Goal: Task Accomplishment & Management: Complete application form

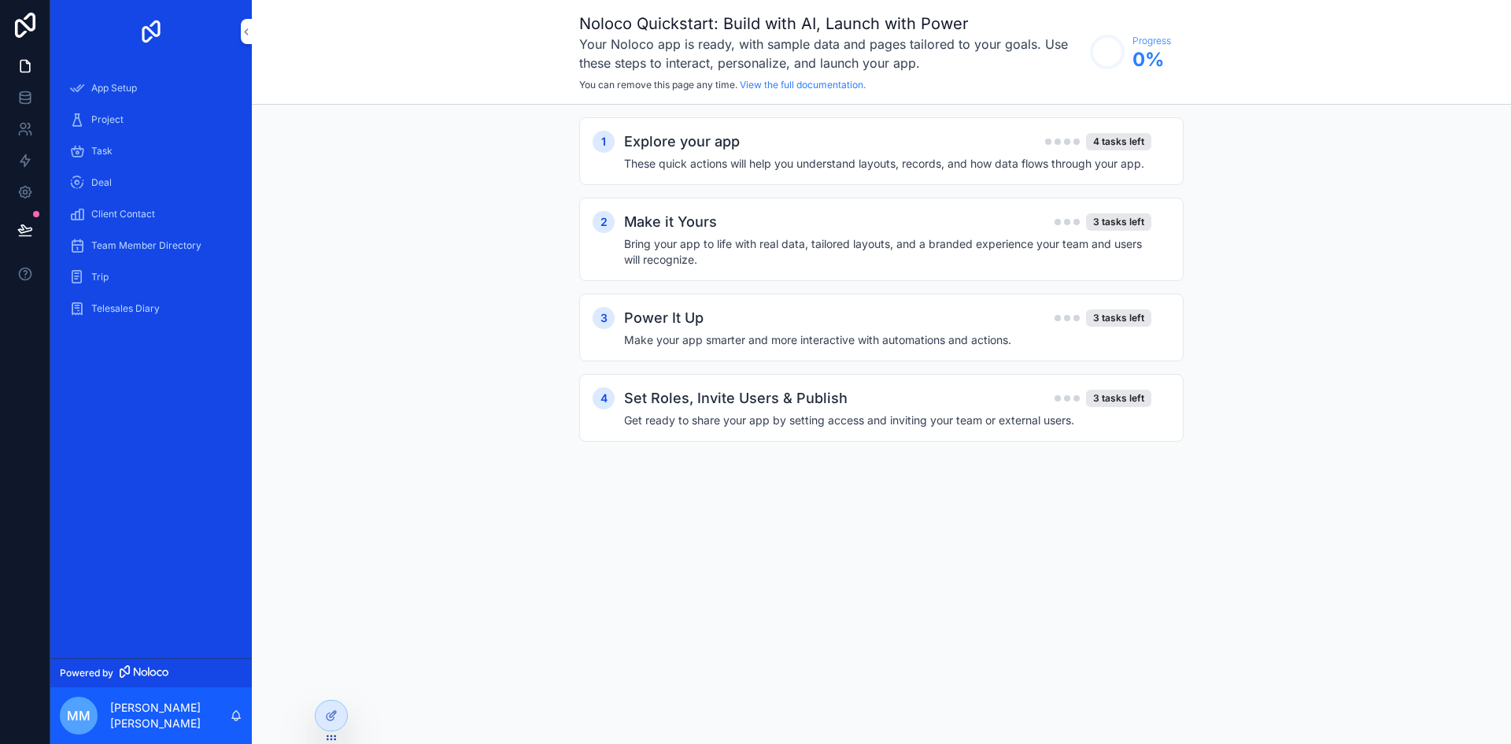
click at [116, 110] on div "Project" at bounding box center [151, 119] width 164 height 25
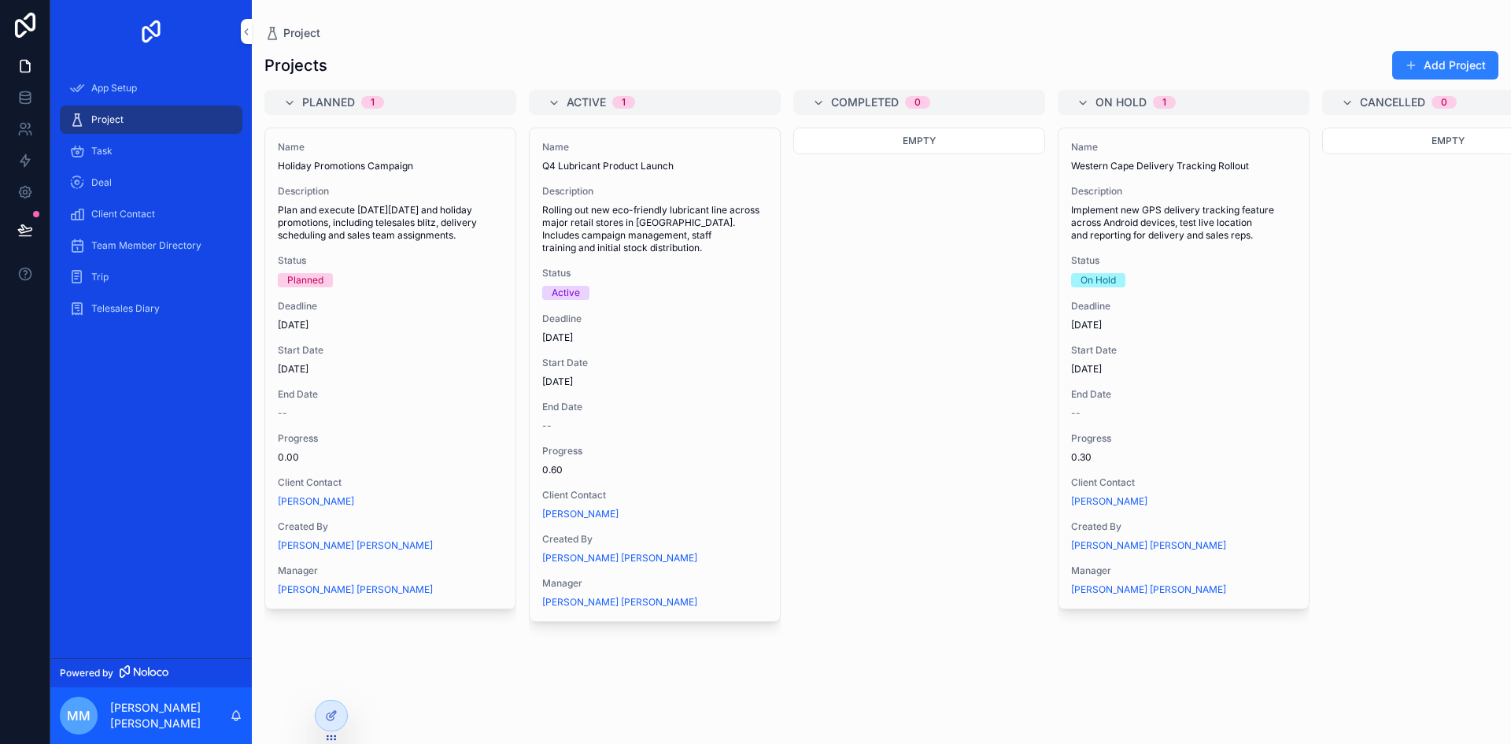
click at [1130, 297] on div "Name Western Cape Delivery Tracking Rollout Description Implement new GPS deliv…" at bounding box center [1184, 368] width 250 height 480
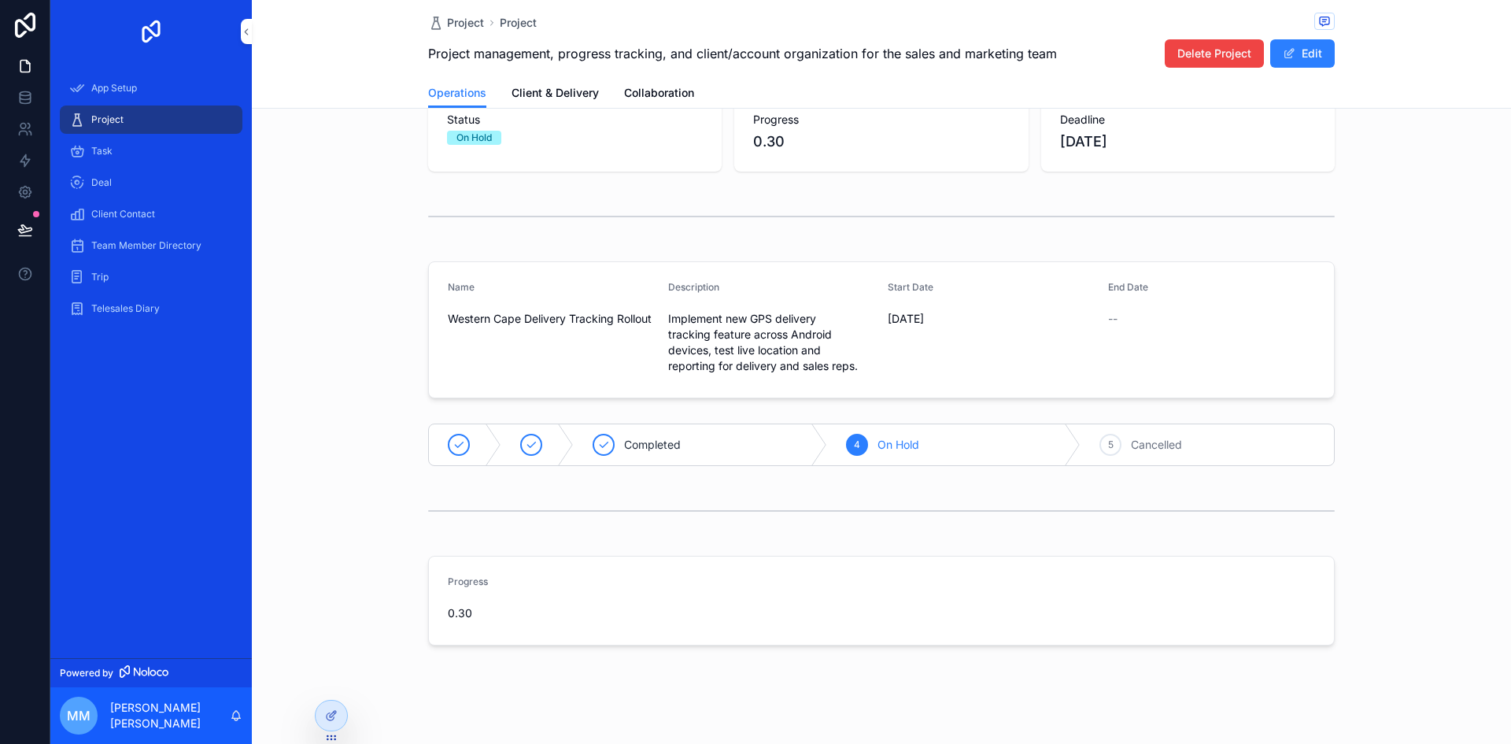
scroll to position [116, 0]
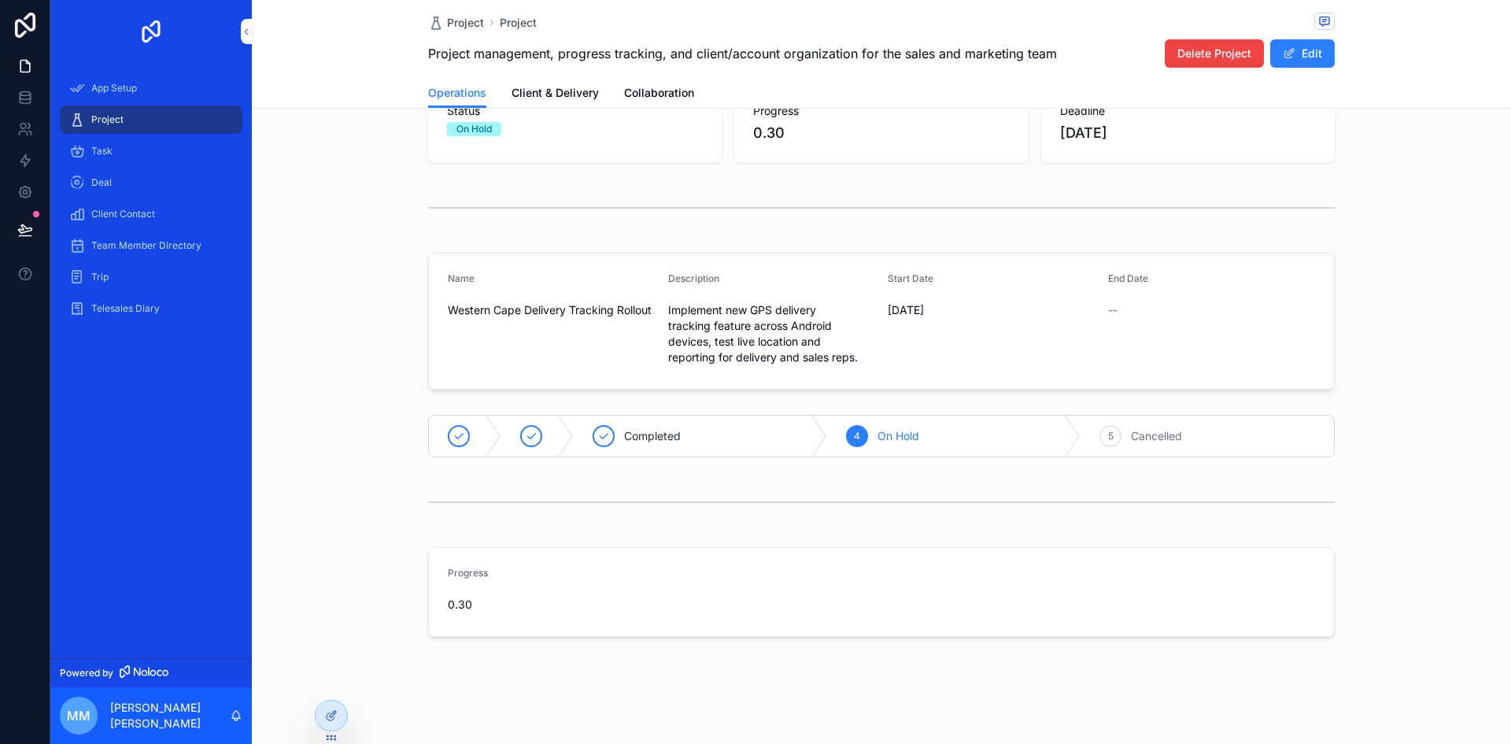
drag, startPoint x: 691, startPoint y: 435, endPoint x: 678, endPoint y: 434, distance: 13.5
click at [691, 434] on div "Completed" at bounding box center [700, 436] width 253 height 41
click at [577, 443] on span "Active" at bounding box center [568, 436] width 33 height 16
click at [498, 435] on span "Planned" at bounding box center [500, 436] width 42 height 16
click at [669, 436] on span "Active" at bounding box center [676, 436] width 33 height 16
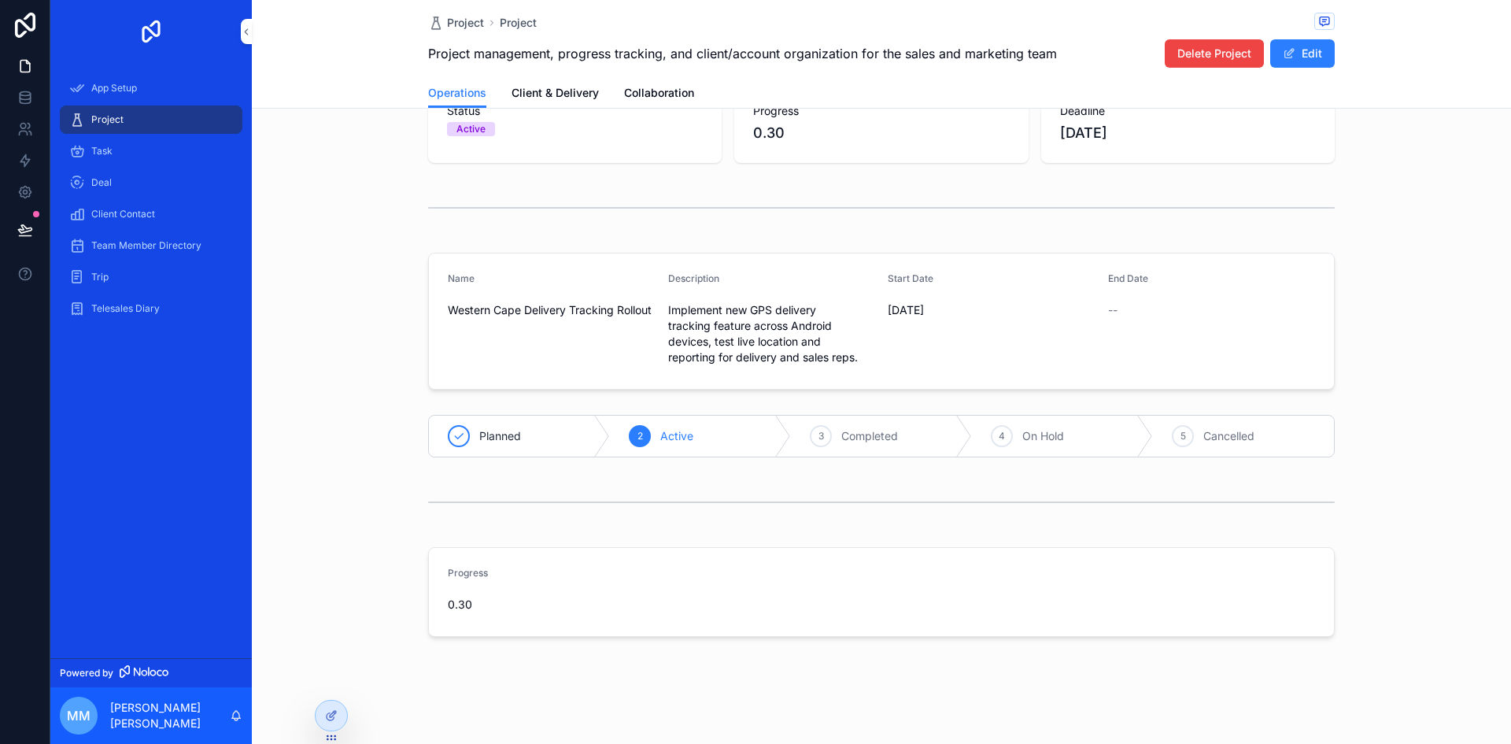
click at [857, 437] on span "Completed" at bounding box center [869, 436] width 57 height 16
click at [1007, 437] on div "4 On Hold" at bounding box center [1022, 436] width 209 height 41
click at [1131, 438] on span "Cancelled" at bounding box center [1156, 436] width 51 height 16
click at [566, 423] on icon "scrollable content" at bounding box center [566, 436] width 16 height 41
click at [865, 423] on div "3 Completed" at bounding box center [881, 436] width 181 height 41
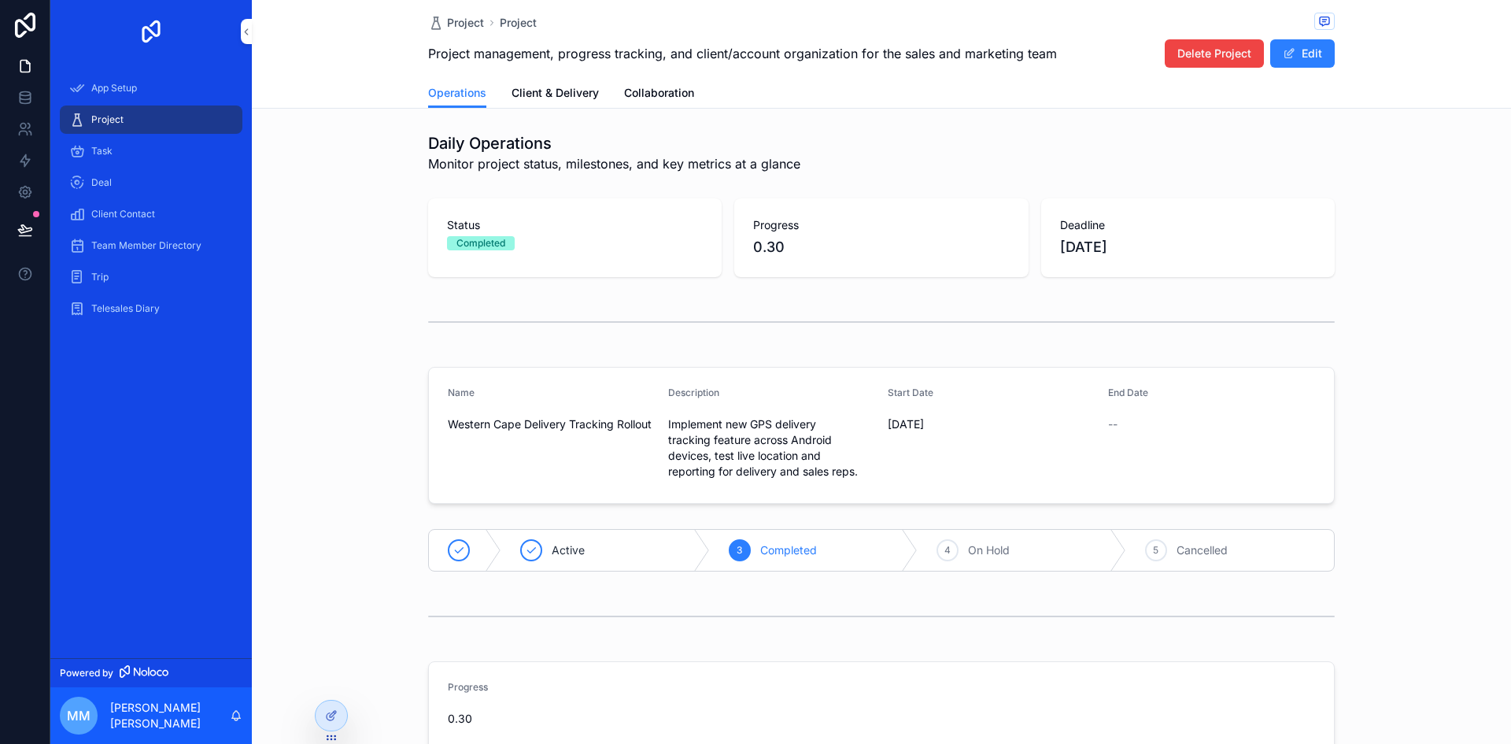
scroll to position [0, 0]
click at [188, 147] on div "Task" at bounding box center [151, 151] width 164 height 25
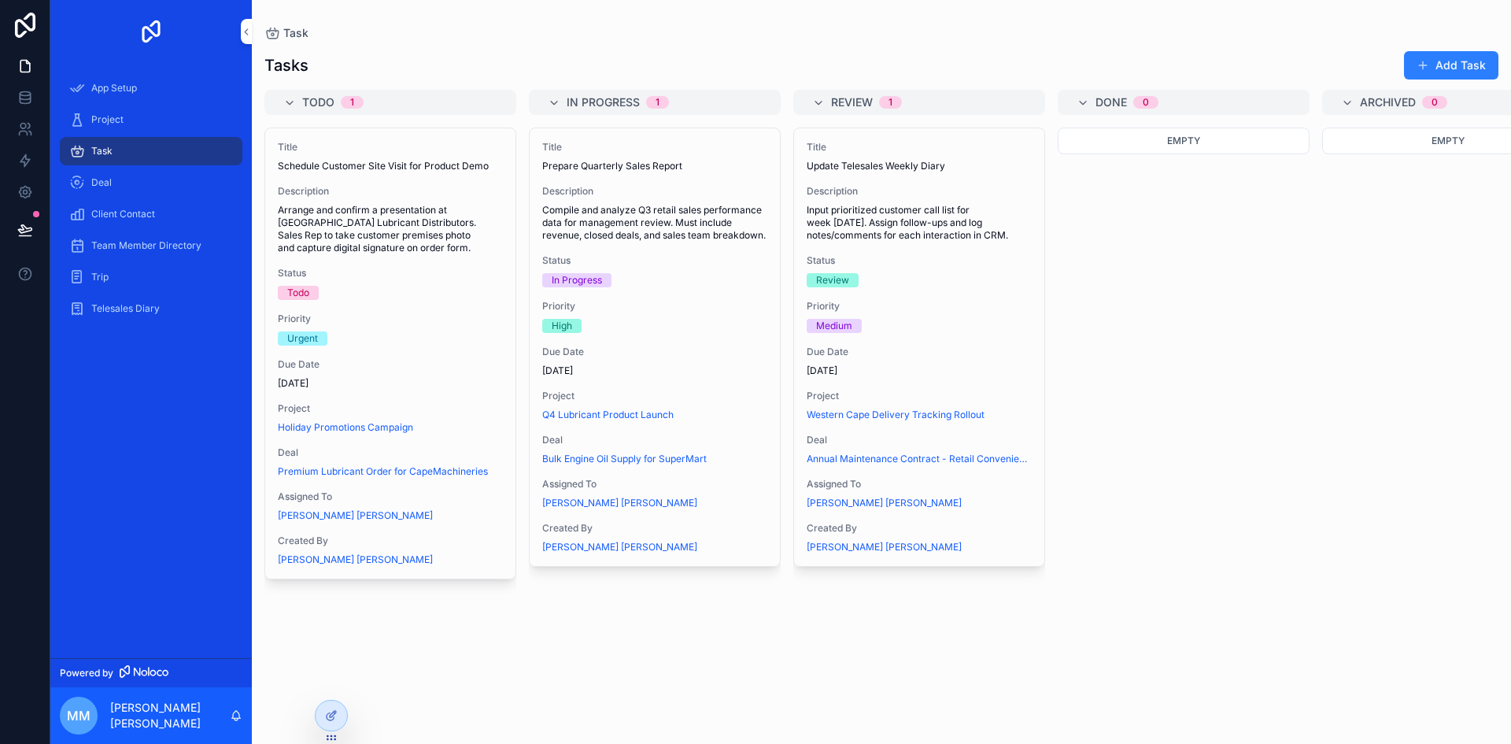
click at [113, 174] on div "Deal" at bounding box center [151, 182] width 164 height 25
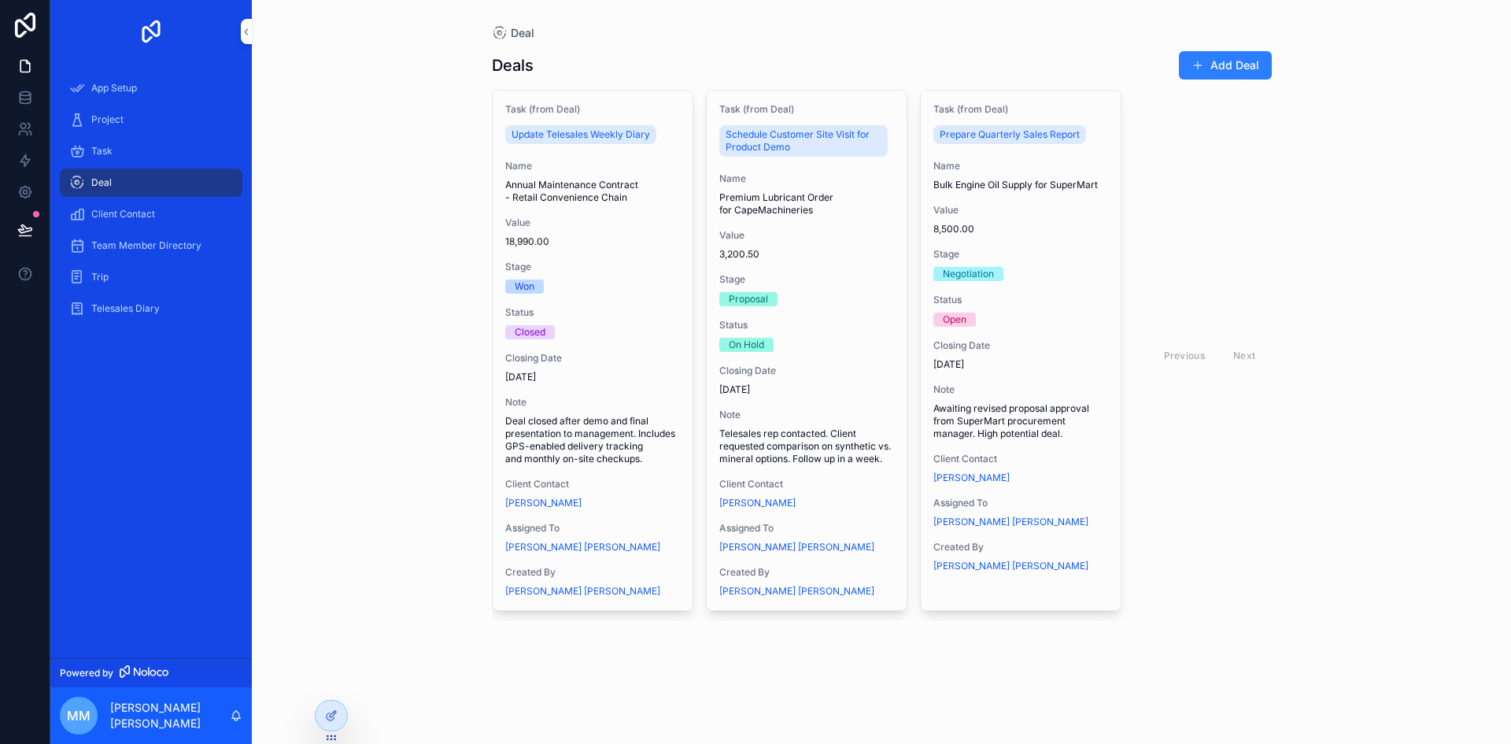
click at [861, 243] on div "Value 3,200.50" at bounding box center [806, 244] width 175 height 31
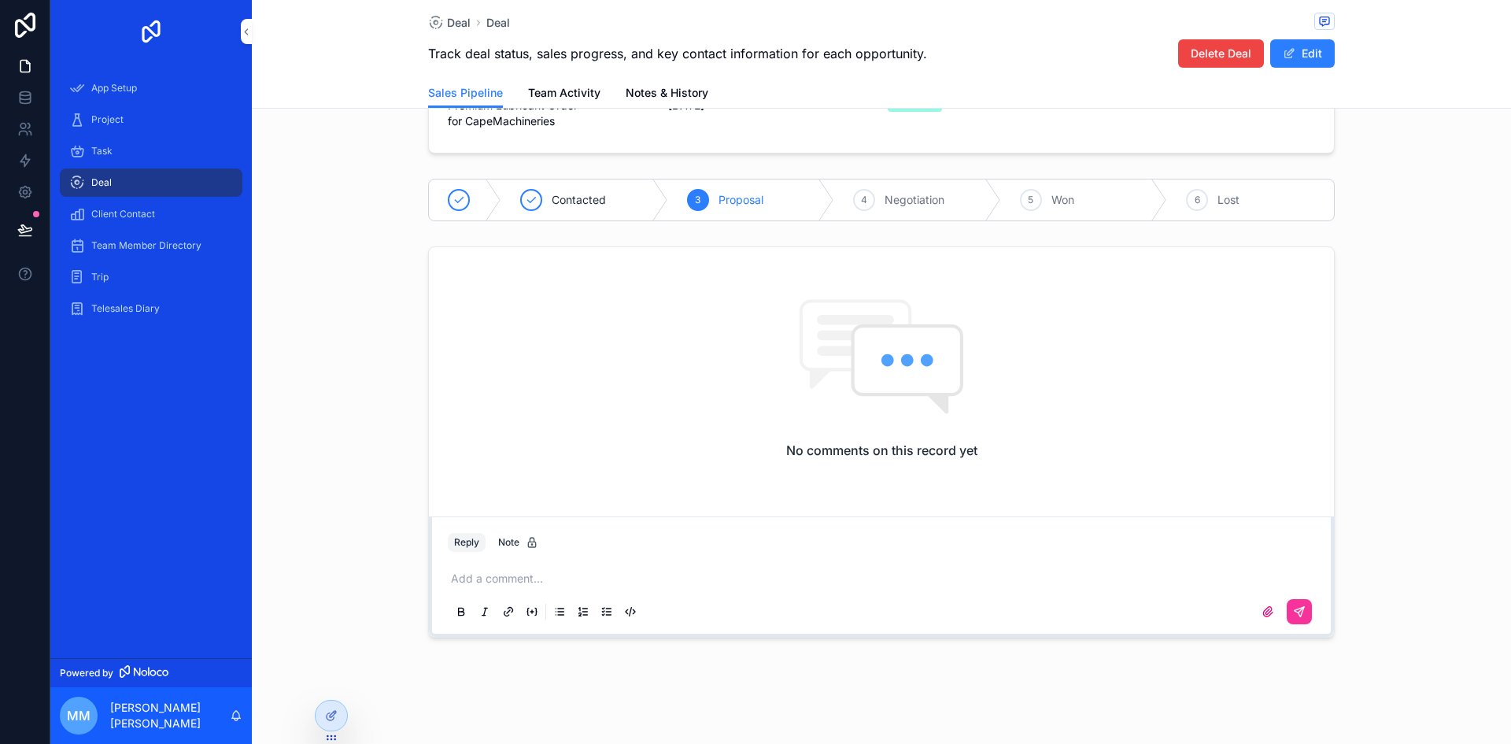
scroll to position [321, 0]
click at [501, 585] on p "scrollable content" at bounding box center [884, 578] width 867 height 16
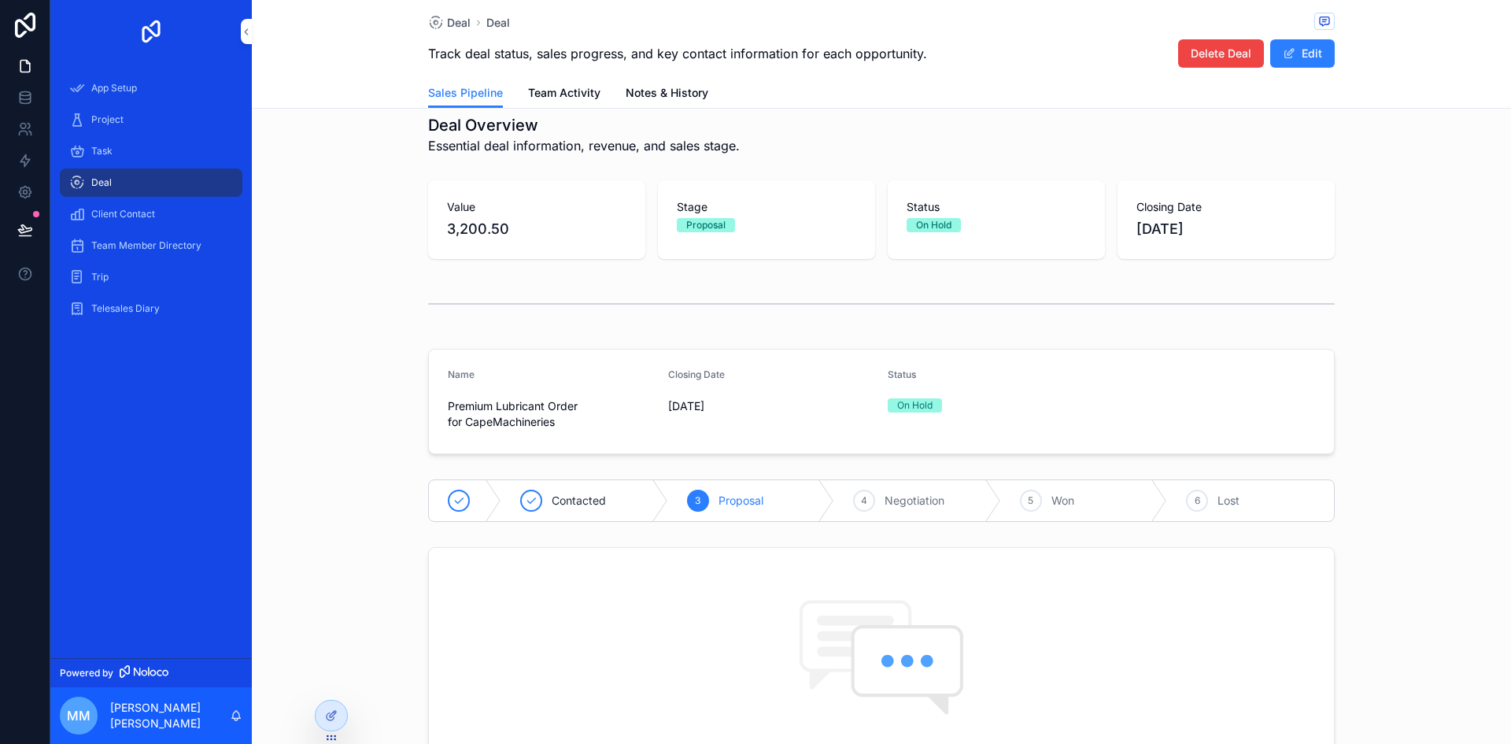
scroll to position [0, 0]
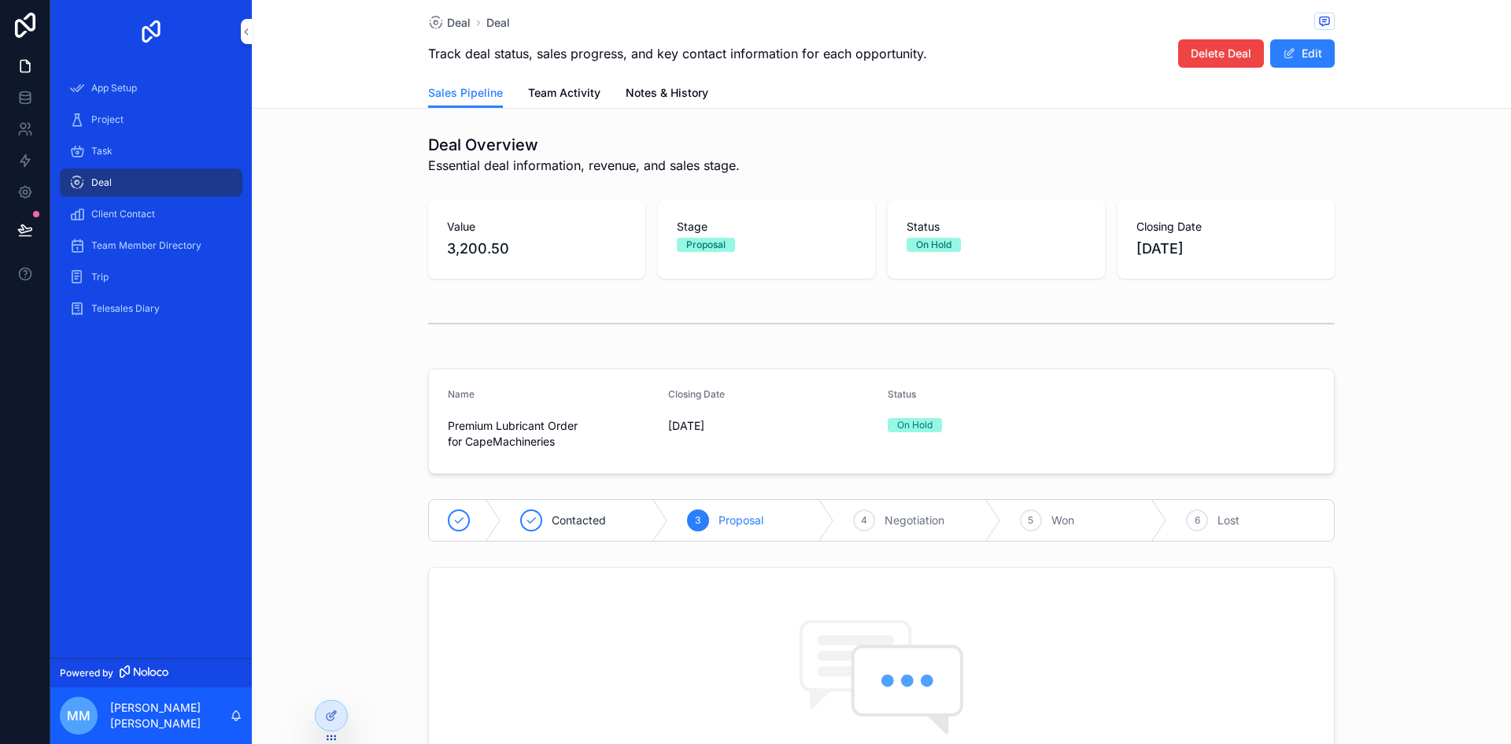
click at [164, 281] on div "Trip" at bounding box center [151, 276] width 164 height 25
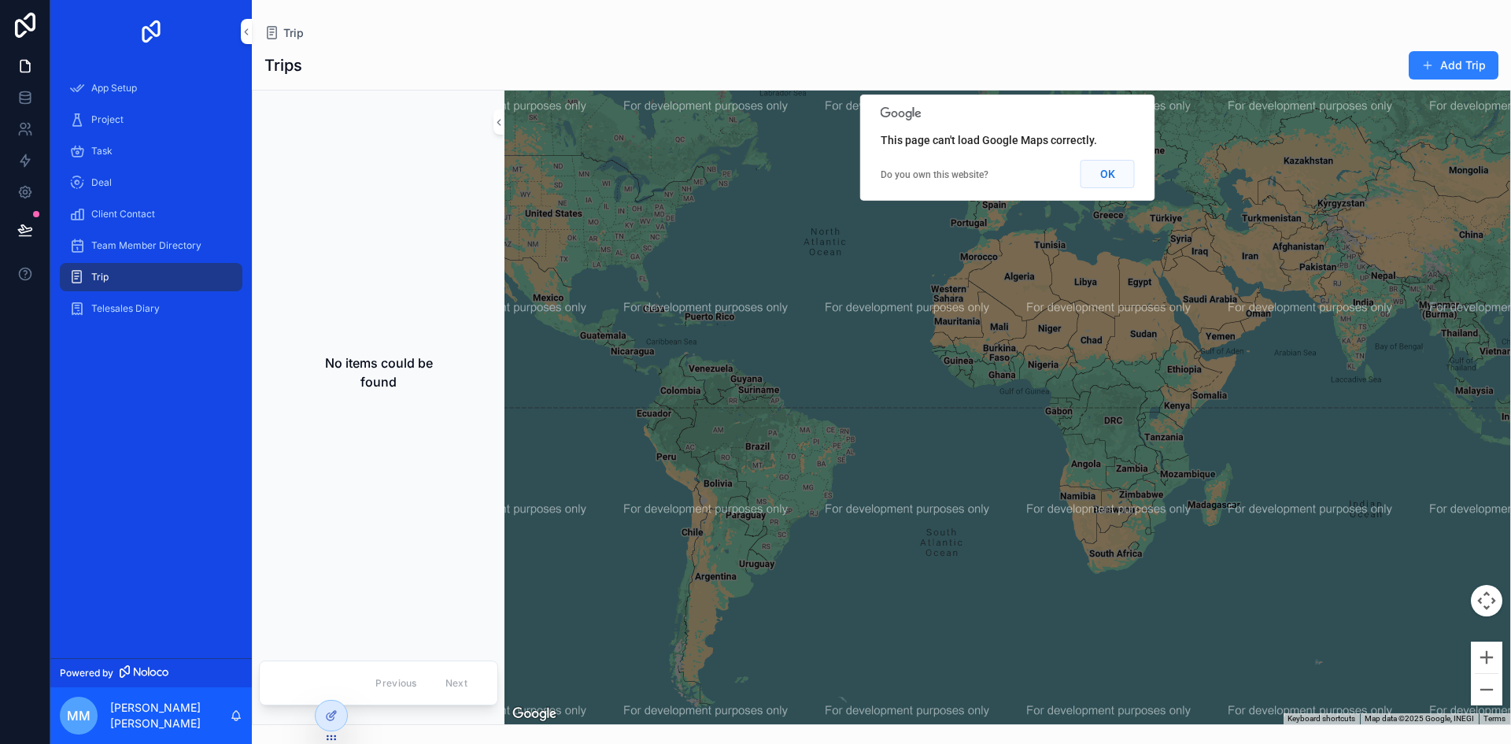
click at [1122, 179] on button "OK" at bounding box center [1108, 174] width 54 height 28
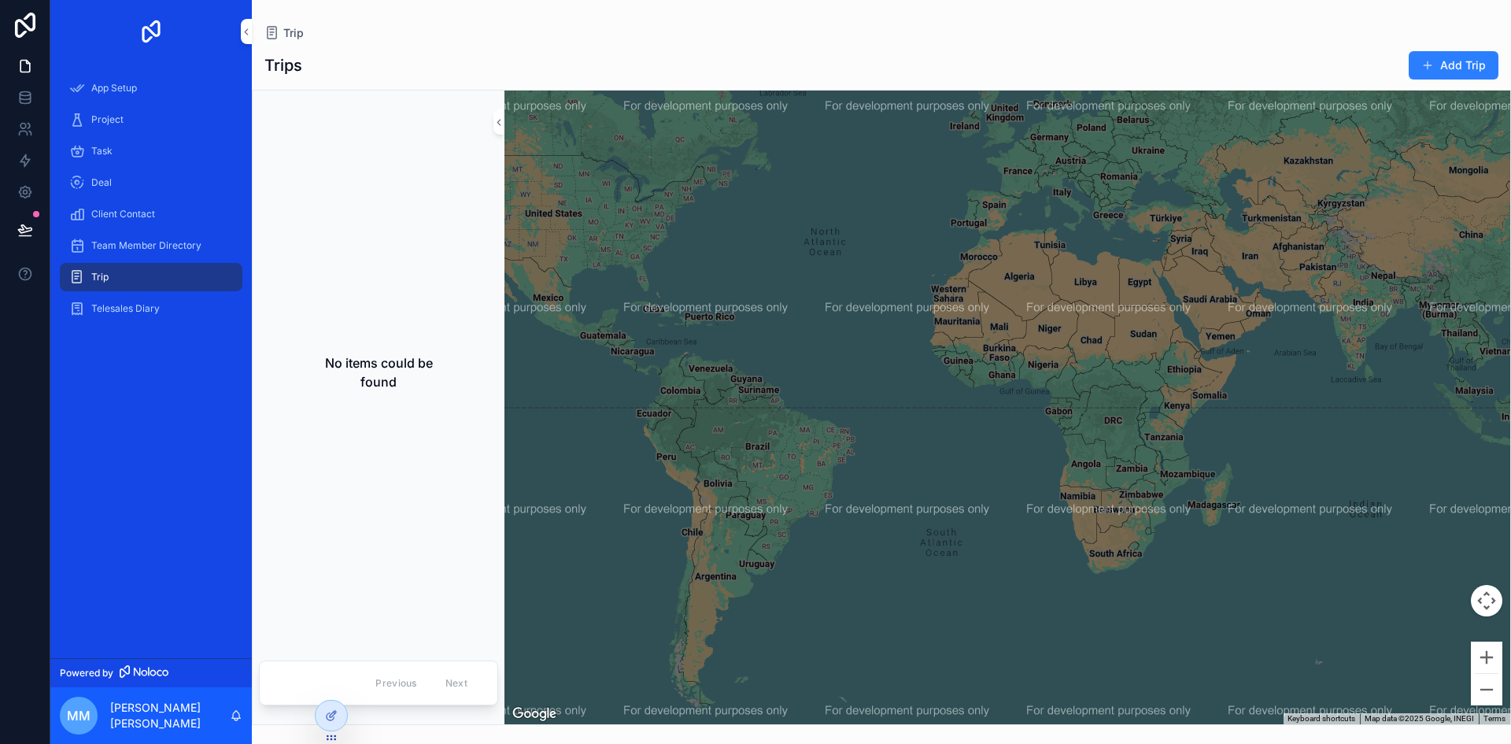
click at [1450, 64] on button "Add Trip" at bounding box center [1454, 65] width 90 height 28
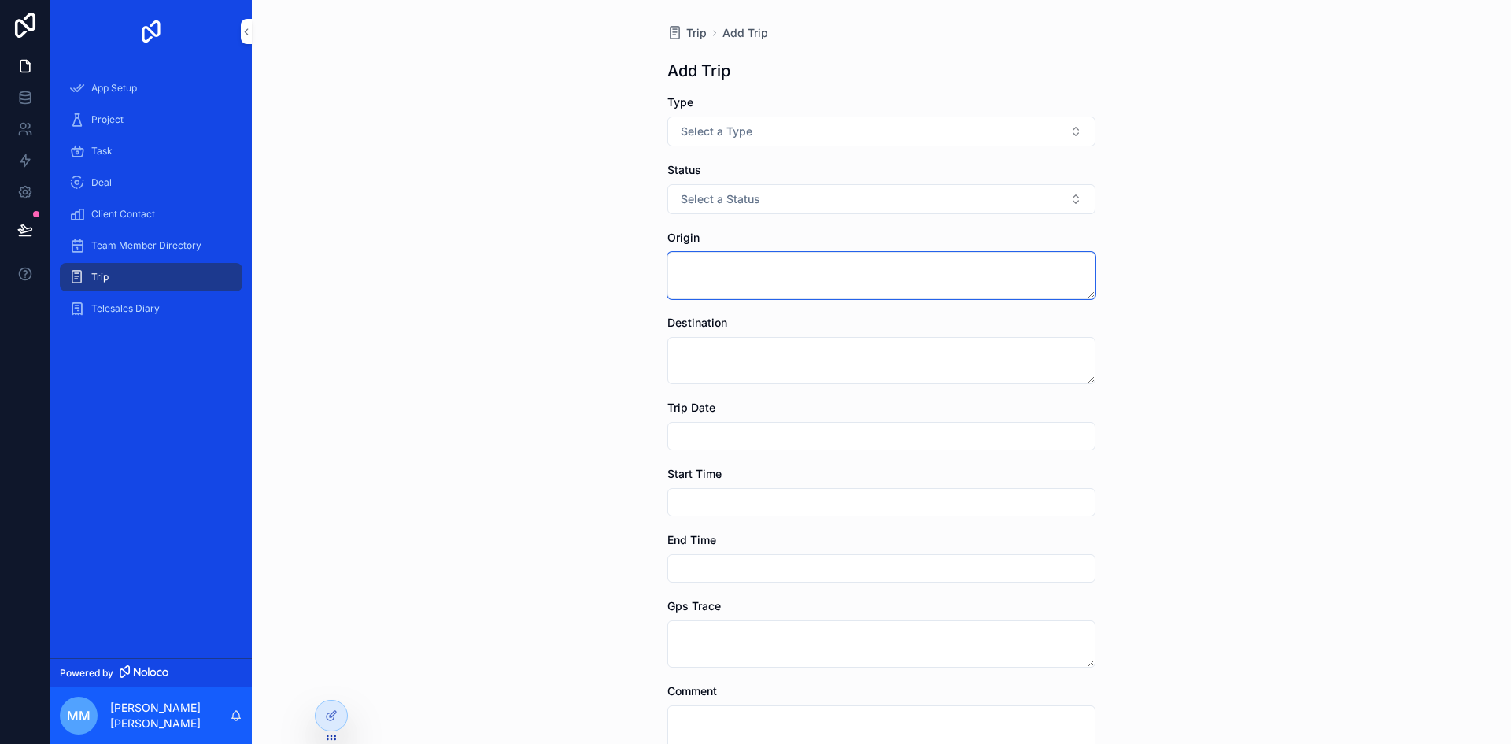
click at [831, 271] on textarea "scrollable content" at bounding box center [881, 275] width 428 height 47
click at [851, 212] on button "Select a Status" at bounding box center [881, 199] width 428 height 30
click at [1277, 213] on div "Trip Add Trip Add Trip Type Select a Type Status Select a Status Origin Destina…" at bounding box center [881, 372] width 1259 height 744
click at [969, 145] on button "Select a Type" at bounding box center [881, 131] width 428 height 30
click at [1162, 221] on div "Trip Add Trip Add Trip Type Select a Type Status Select a Status Origin Destina…" at bounding box center [881, 372] width 1259 height 744
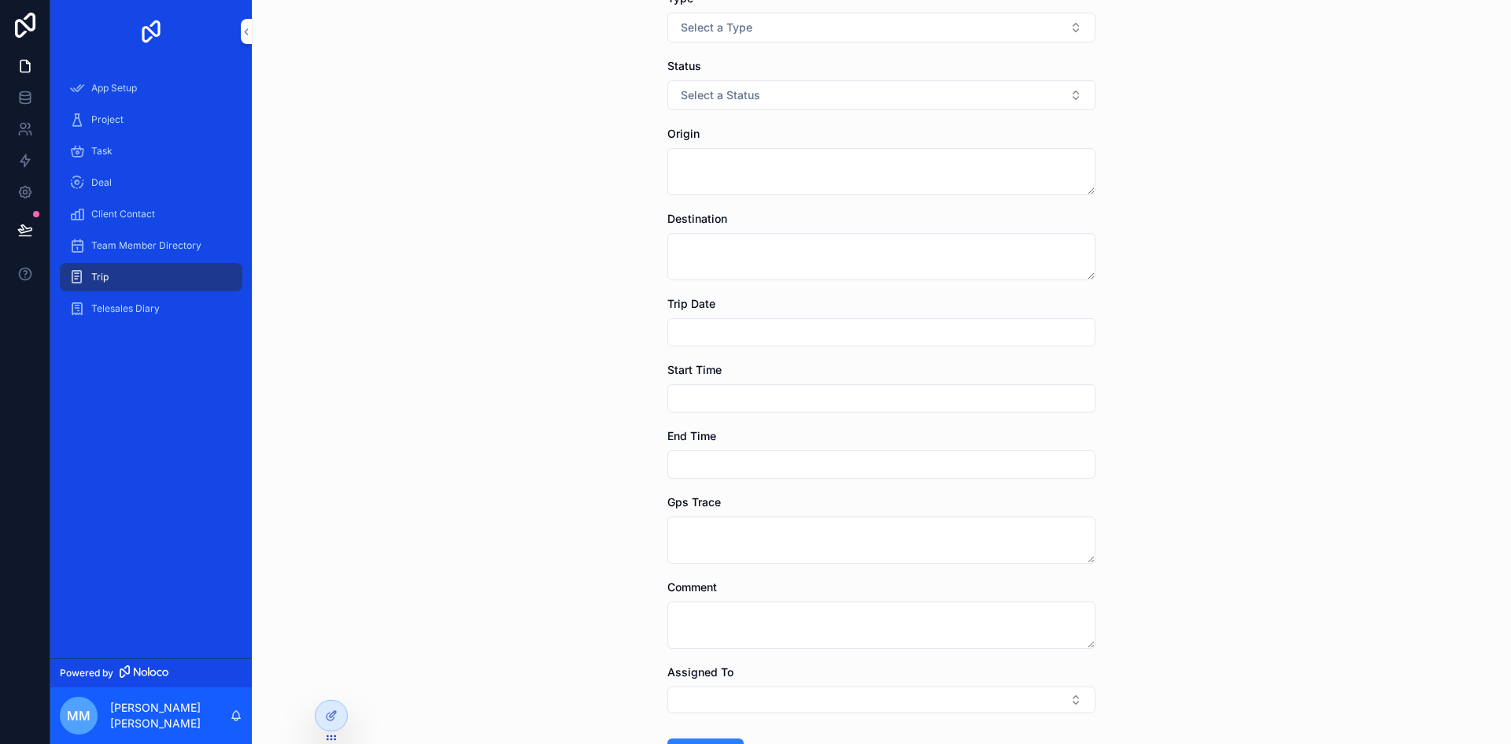
scroll to position [157, 0]
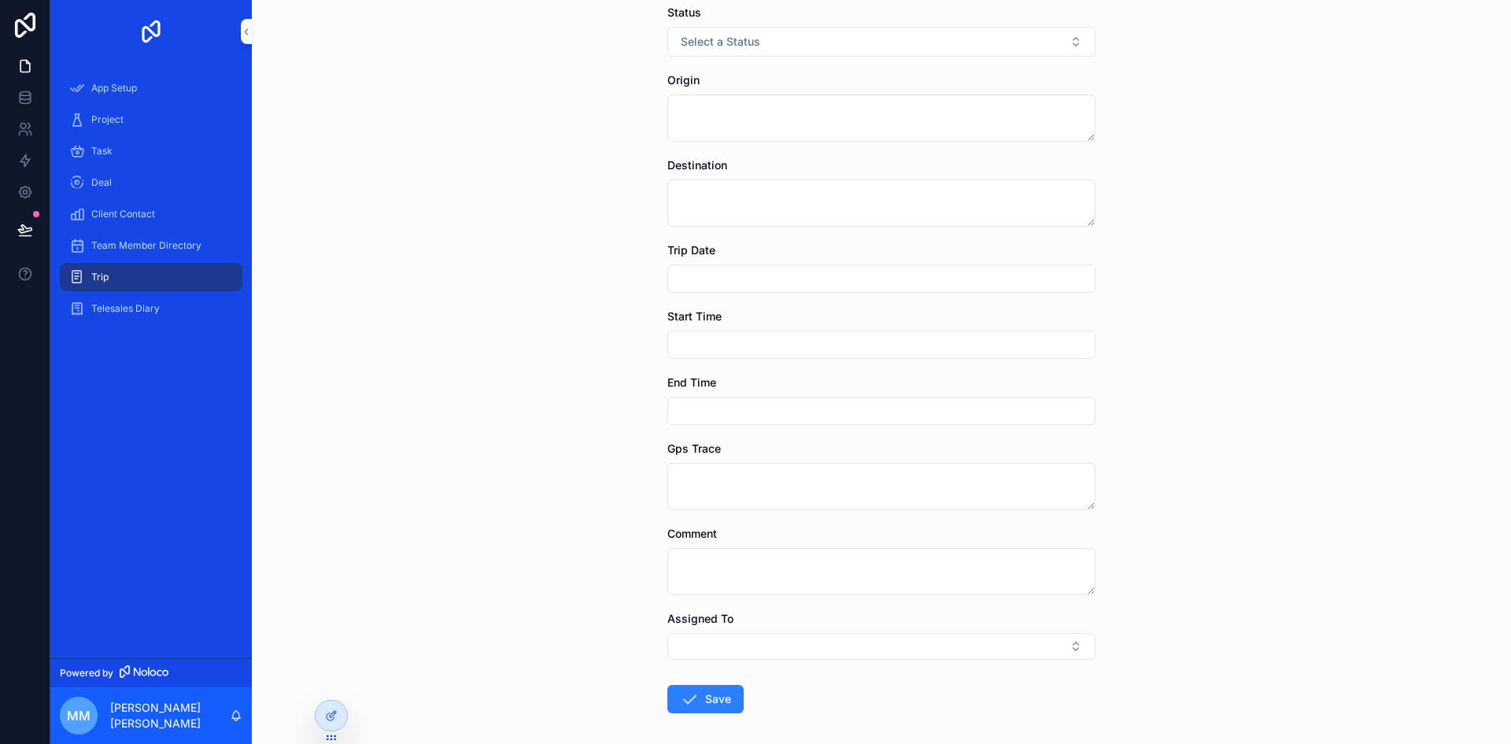
click at [985, 346] on input "scrollable content" at bounding box center [881, 345] width 427 height 22
click at [1241, 419] on div "Trip Add Trip Add Trip Type Select a Type Status Select a Status Origin Destina…" at bounding box center [881, 215] width 1259 height 744
click at [929, 467] on textarea "scrollable content" at bounding box center [881, 486] width 428 height 47
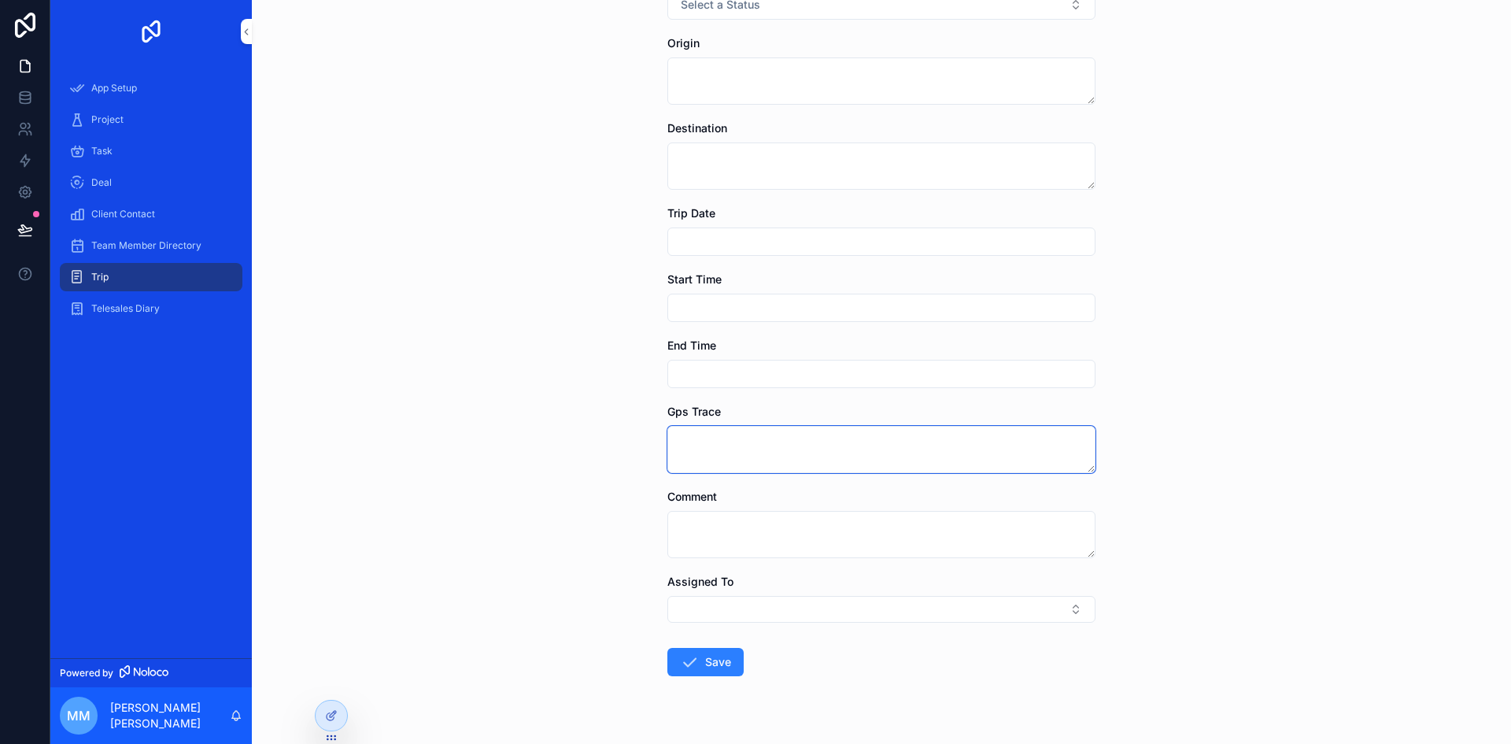
scroll to position [227, 0]
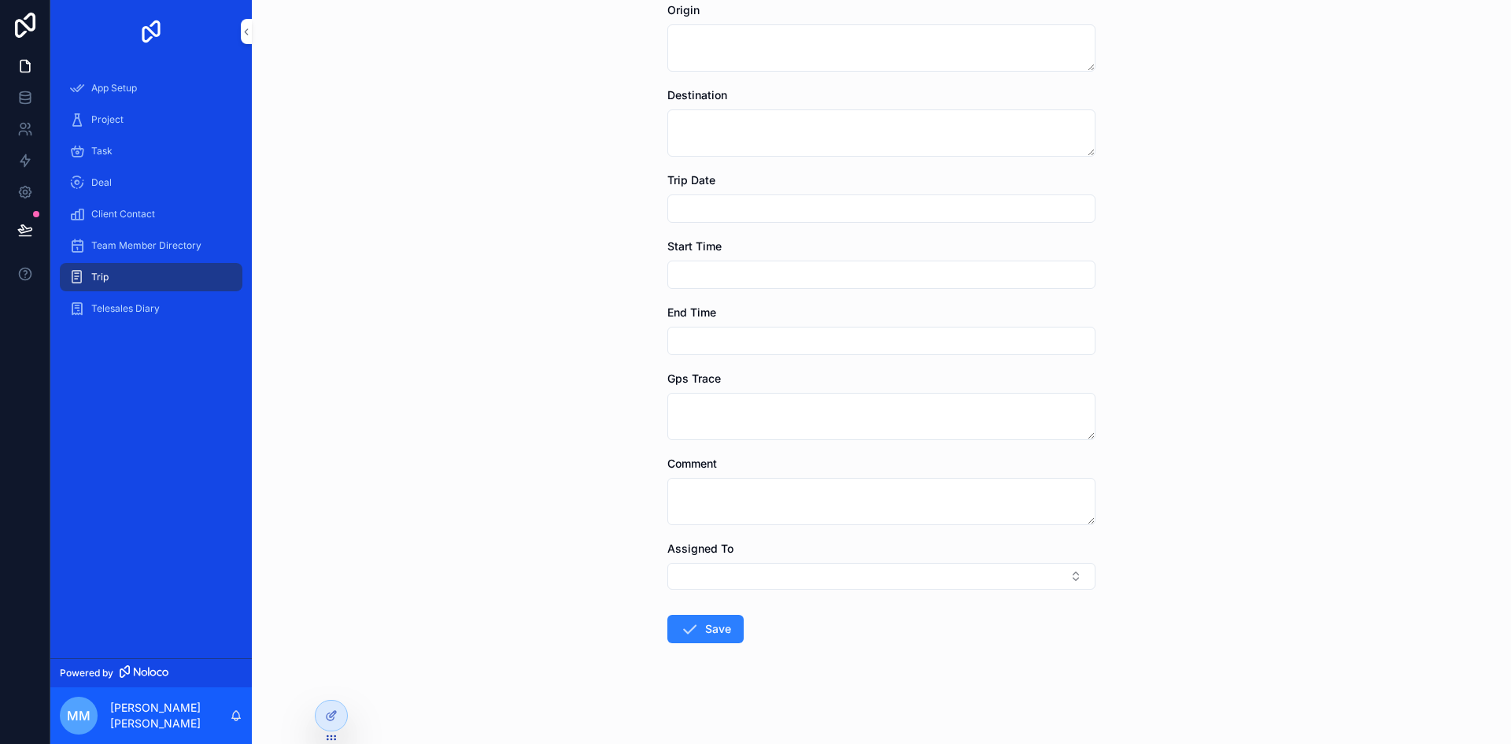
click at [1048, 575] on button "Select Button" at bounding box center [881, 576] width 428 height 27
click at [1269, 471] on div "Trip Add Trip Add Trip Type Select a Type Status Select a Status Origin Destina…" at bounding box center [881, 145] width 1259 height 744
click at [886, 484] on textarea "scrollable content" at bounding box center [881, 501] width 428 height 47
click at [862, 434] on textarea "scrollable content" at bounding box center [881, 416] width 428 height 47
click at [1205, 347] on div "Trip Add Trip Add Trip Type Select a Type Status Select a Status Origin Destina…" at bounding box center [881, 145] width 1259 height 744
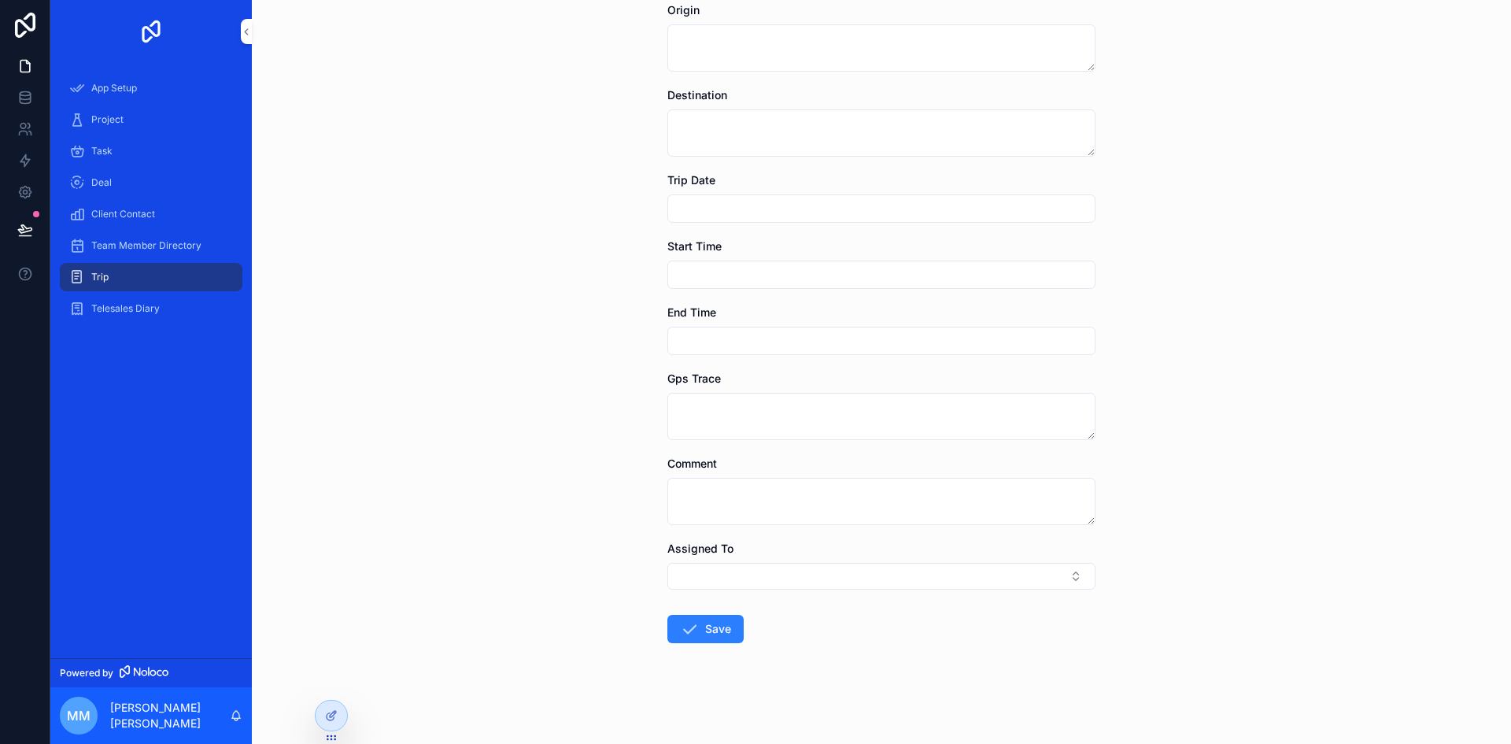
click at [144, 305] on span "Telesales Diary" at bounding box center [125, 308] width 68 height 13
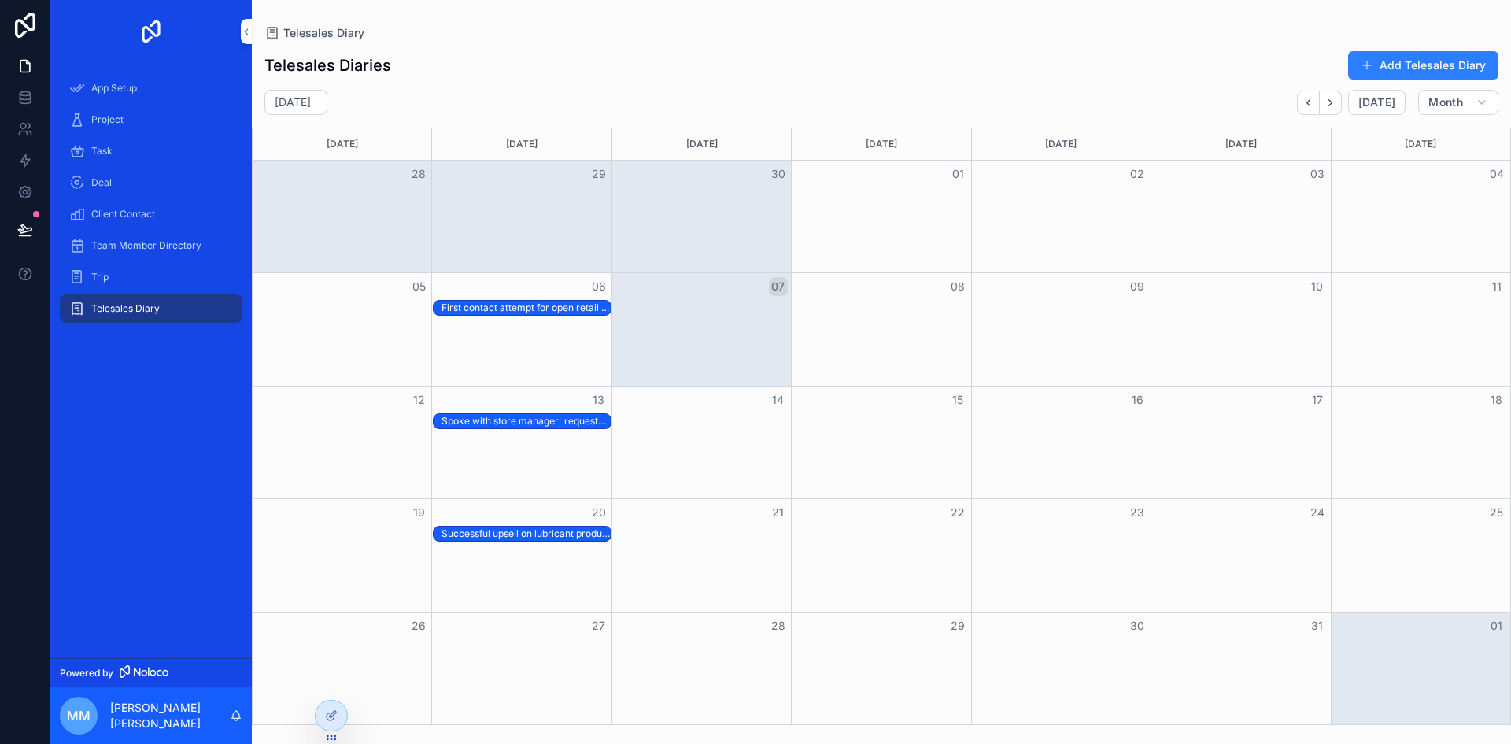
click at [588, 307] on div "First contact attempt for open retail account. Large volume potential; follow-u…" at bounding box center [526, 307] width 168 height 13
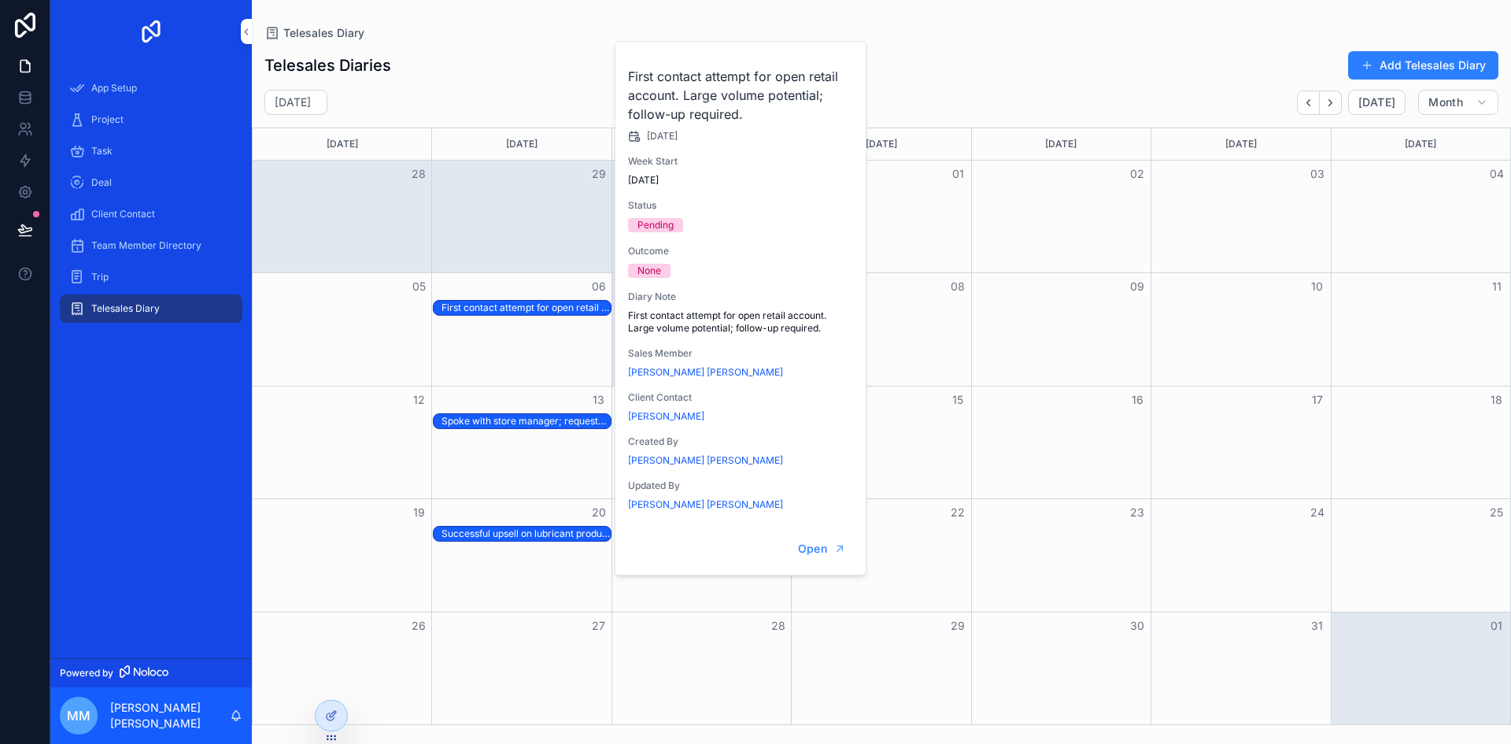
click at [168, 245] on span "Team Member Directory" at bounding box center [146, 245] width 110 height 13
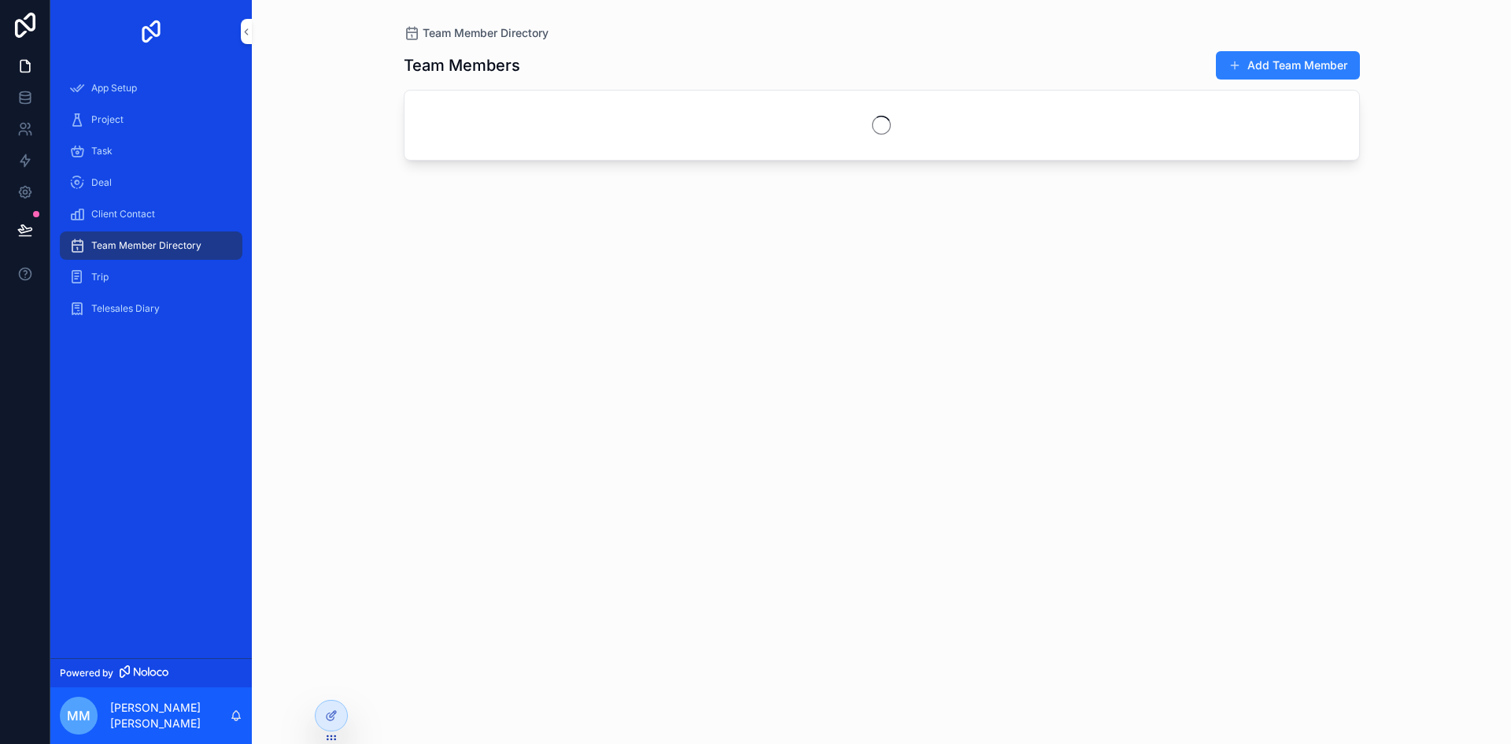
click at [166, 219] on div "Client Contact" at bounding box center [151, 213] width 164 height 25
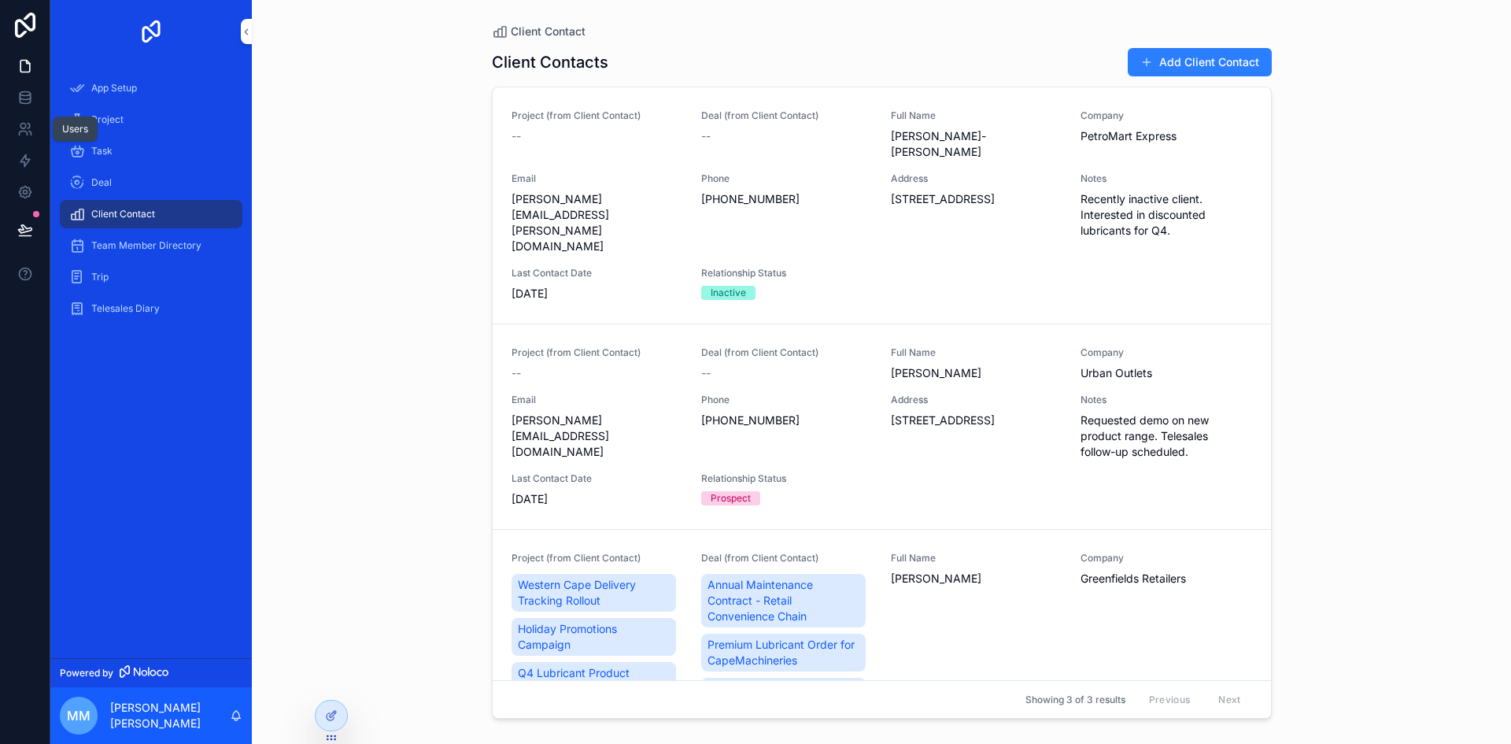
click at [29, 125] on icon at bounding box center [29, 126] width 2 height 5
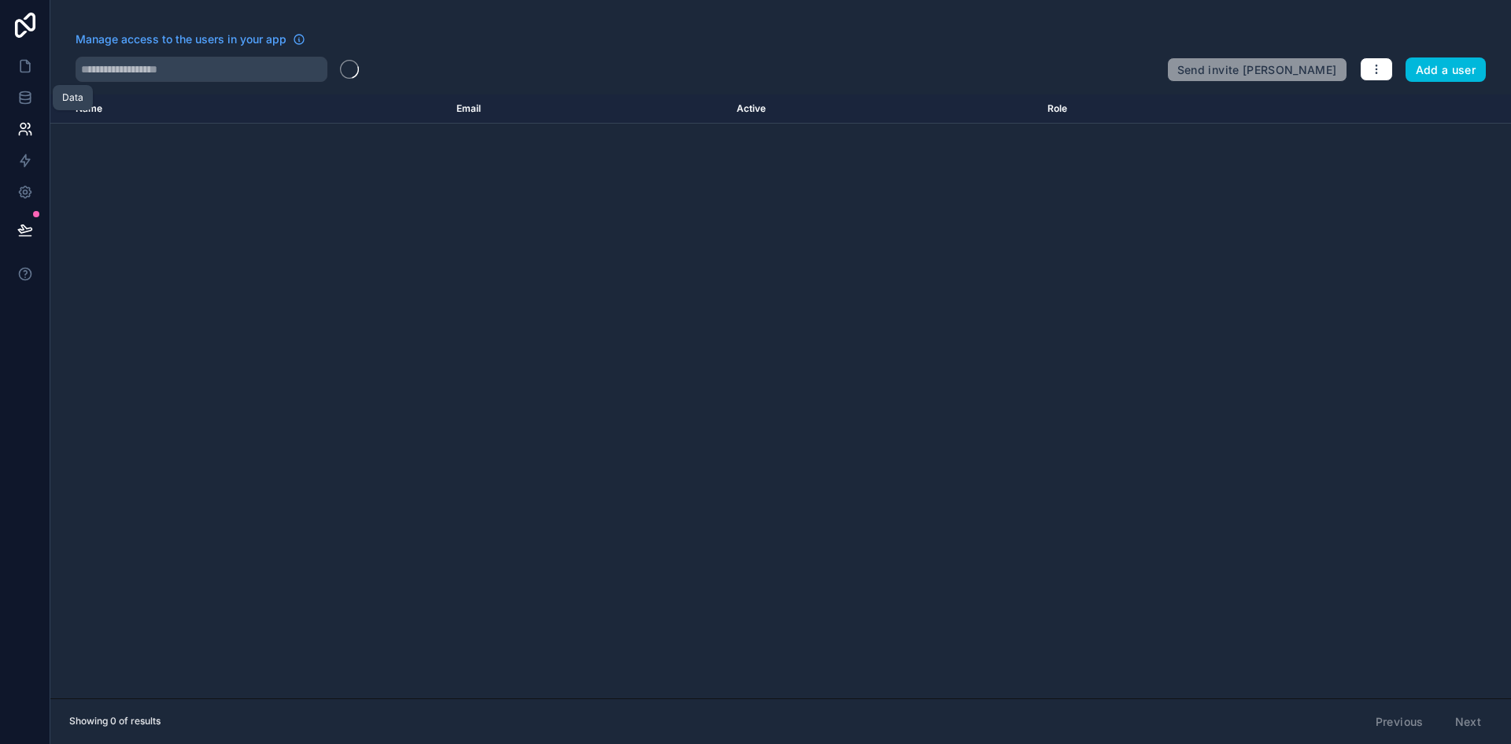
click at [33, 104] on link at bounding box center [25, 97] width 50 height 31
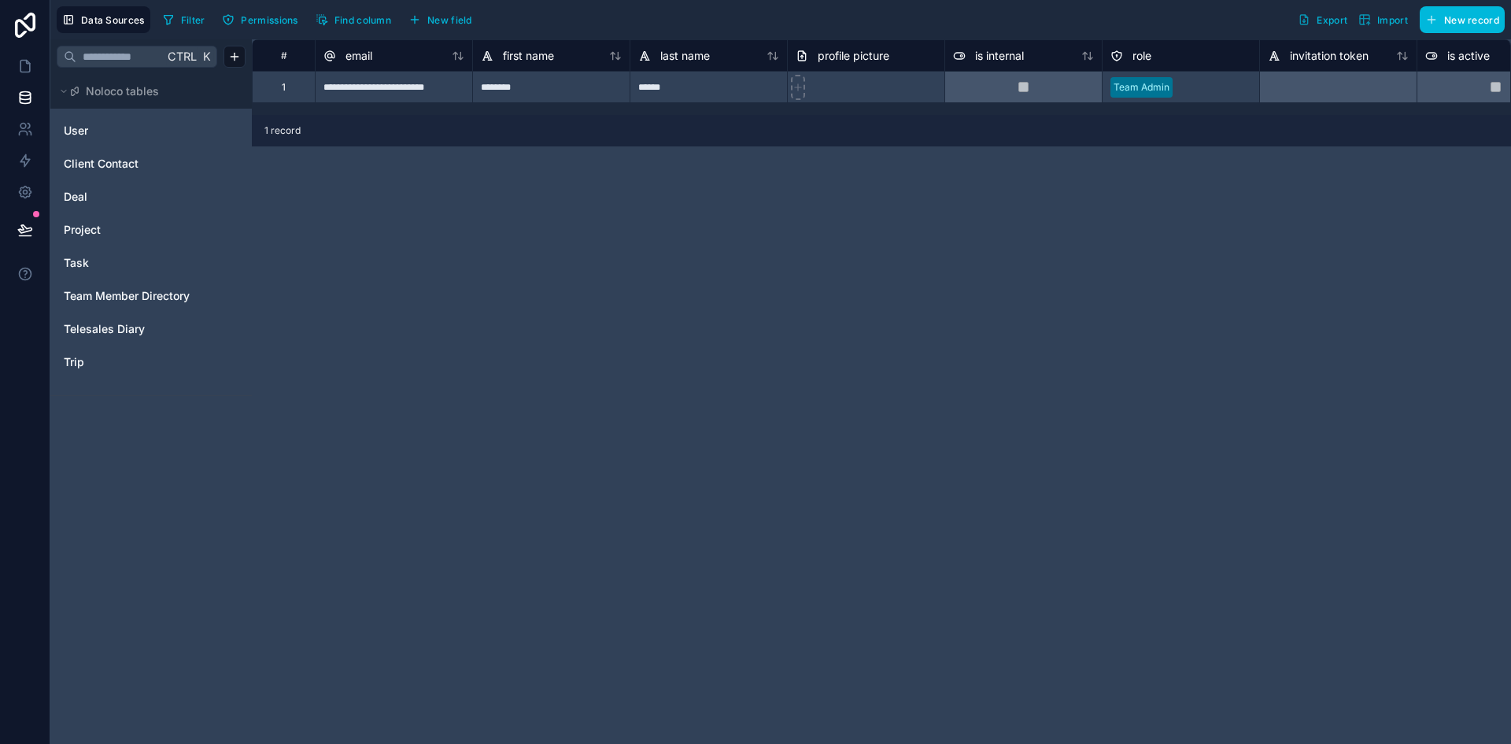
click at [113, 298] on span "Team Member Directory" at bounding box center [127, 296] width 126 height 16
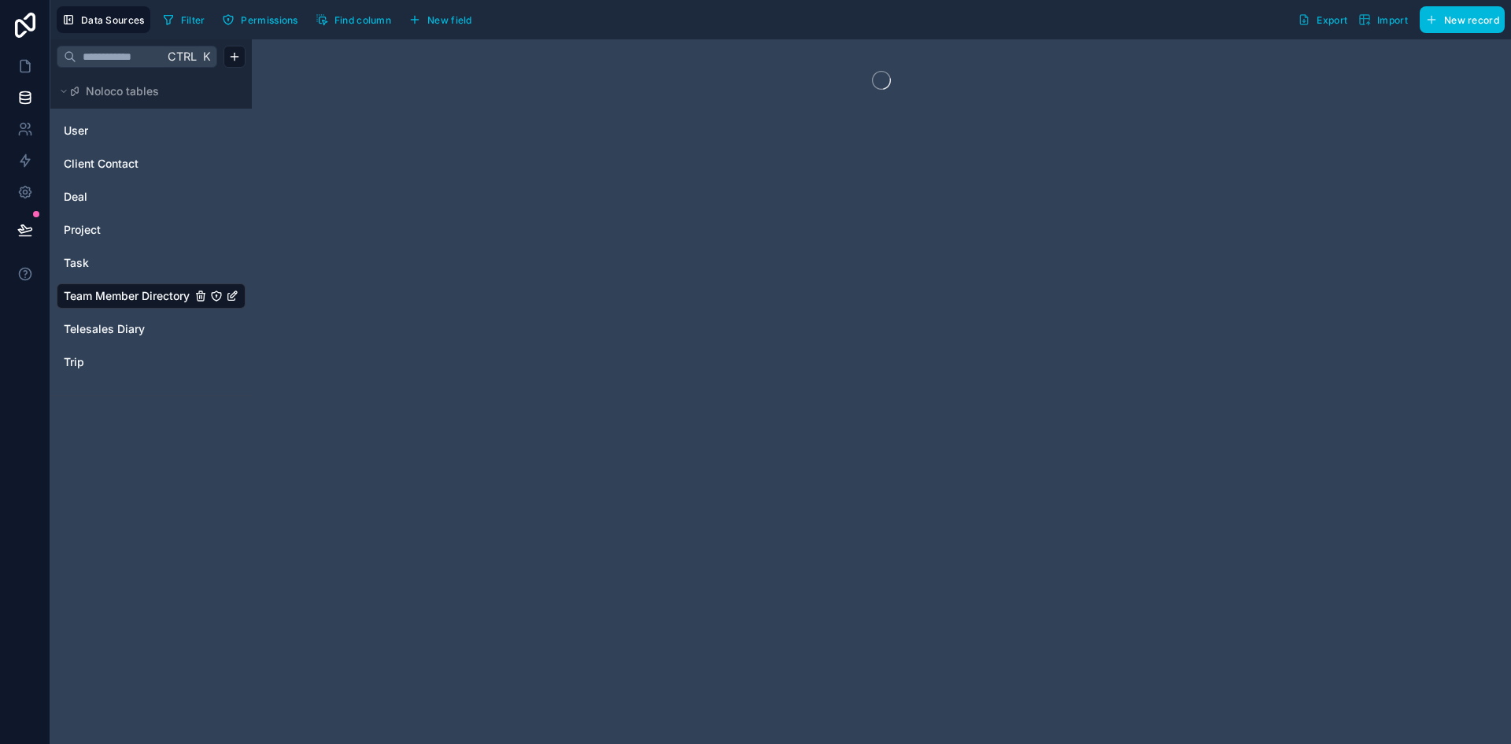
click at [113, 333] on span "Telesales Diary" at bounding box center [104, 329] width 81 height 16
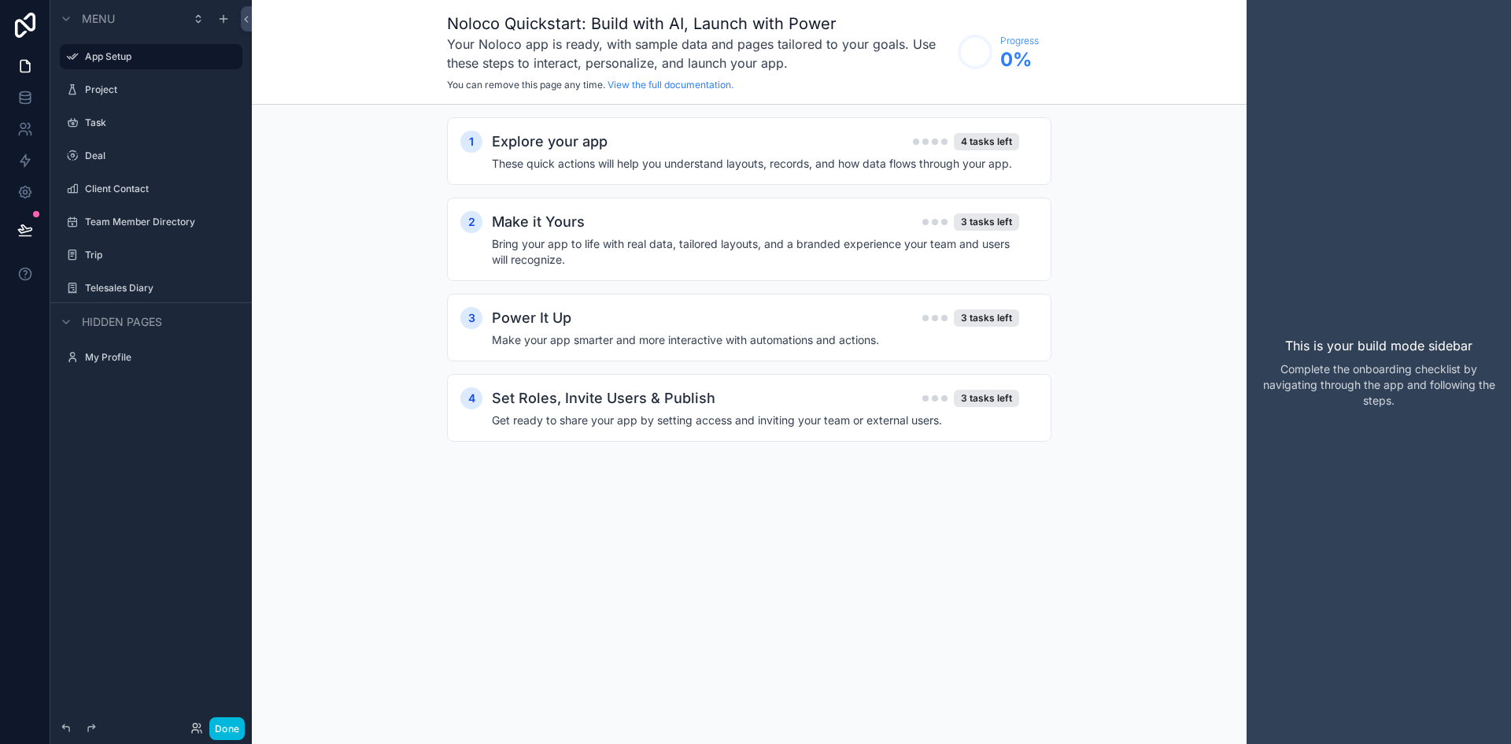
click at [148, 351] on label "My Profile" at bounding box center [159, 357] width 148 height 13
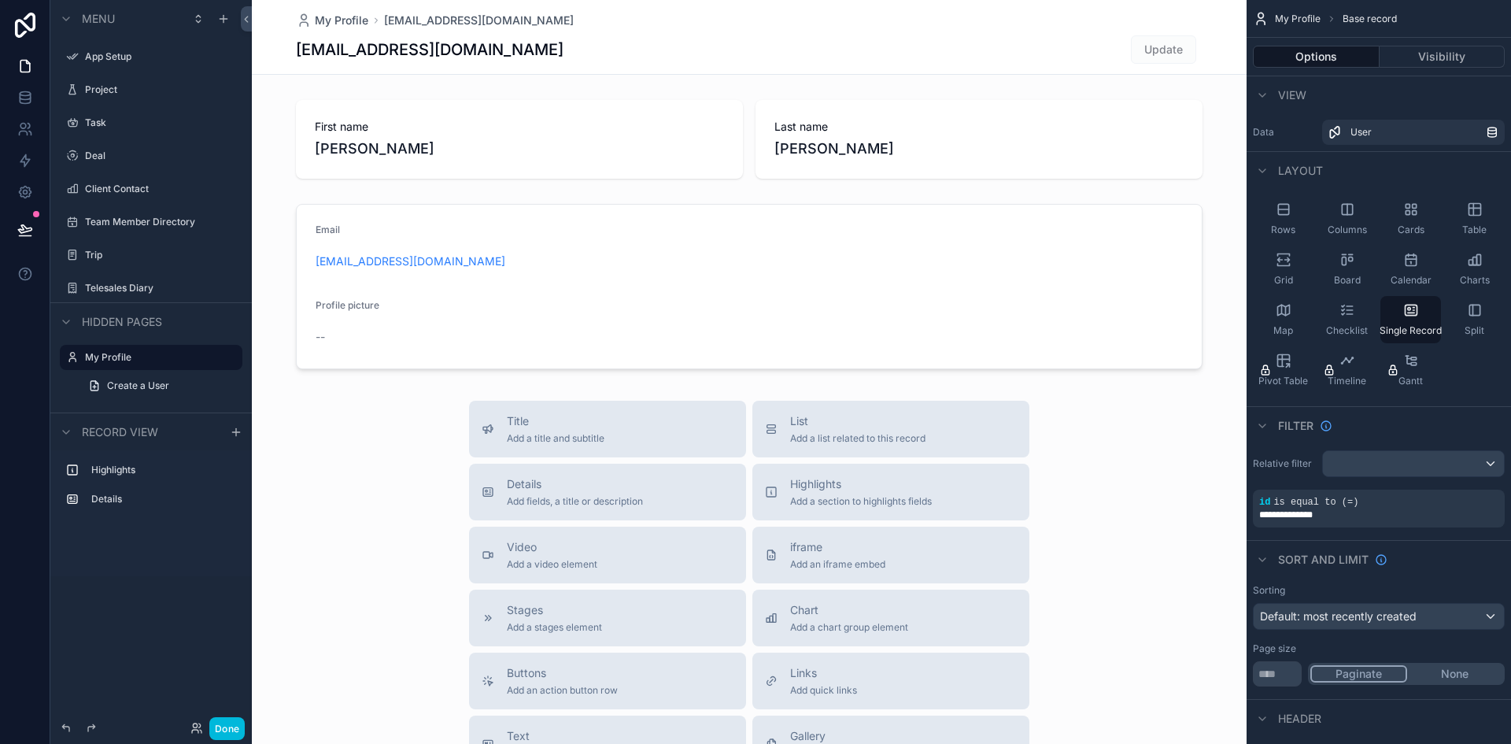
click at [139, 473] on label "Highlights" at bounding box center [160, 470] width 139 height 13
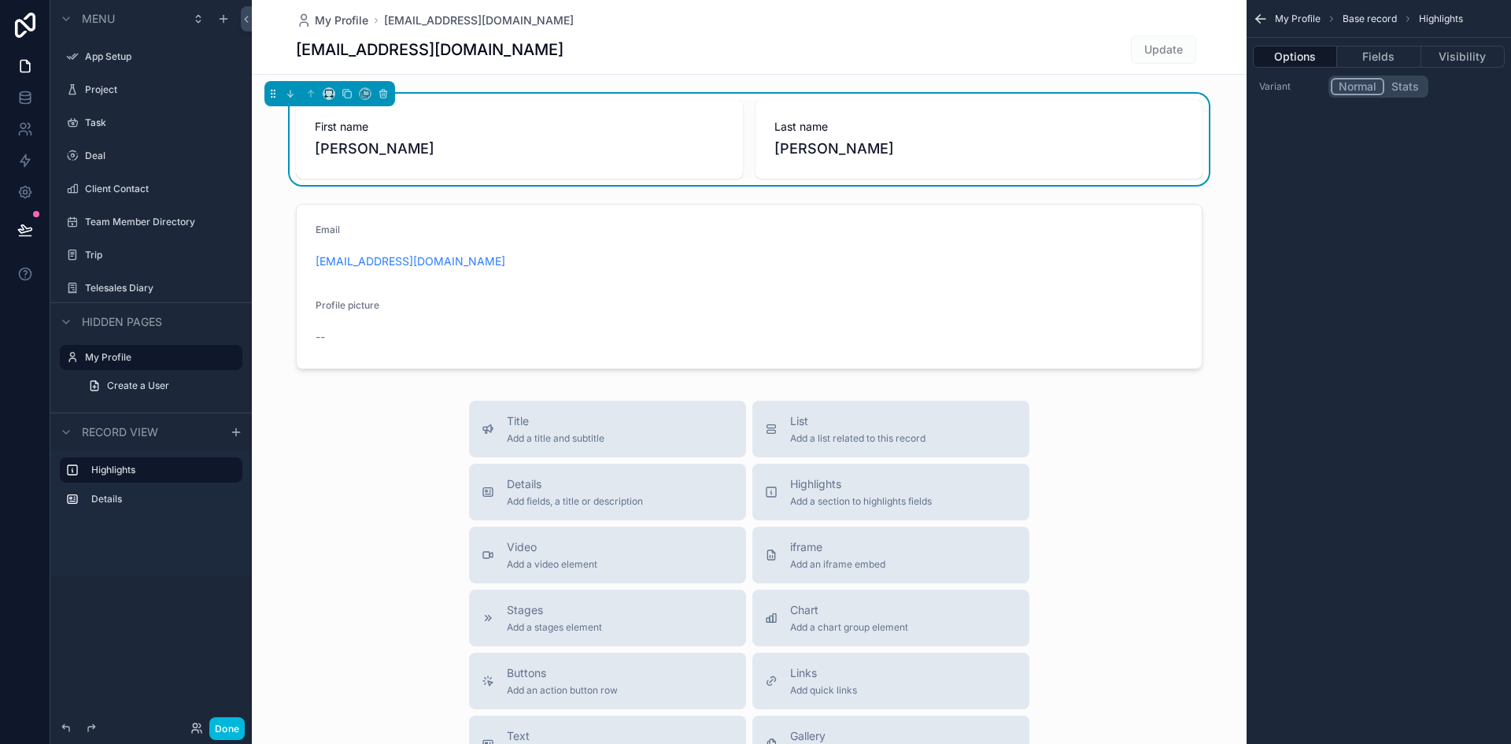
click at [119, 71] on div "scrollable content" at bounding box center [150, 72] width 201 height 3
click at [119, 89] on label "Project" at bounding box center [159, 89] width 148 height 13
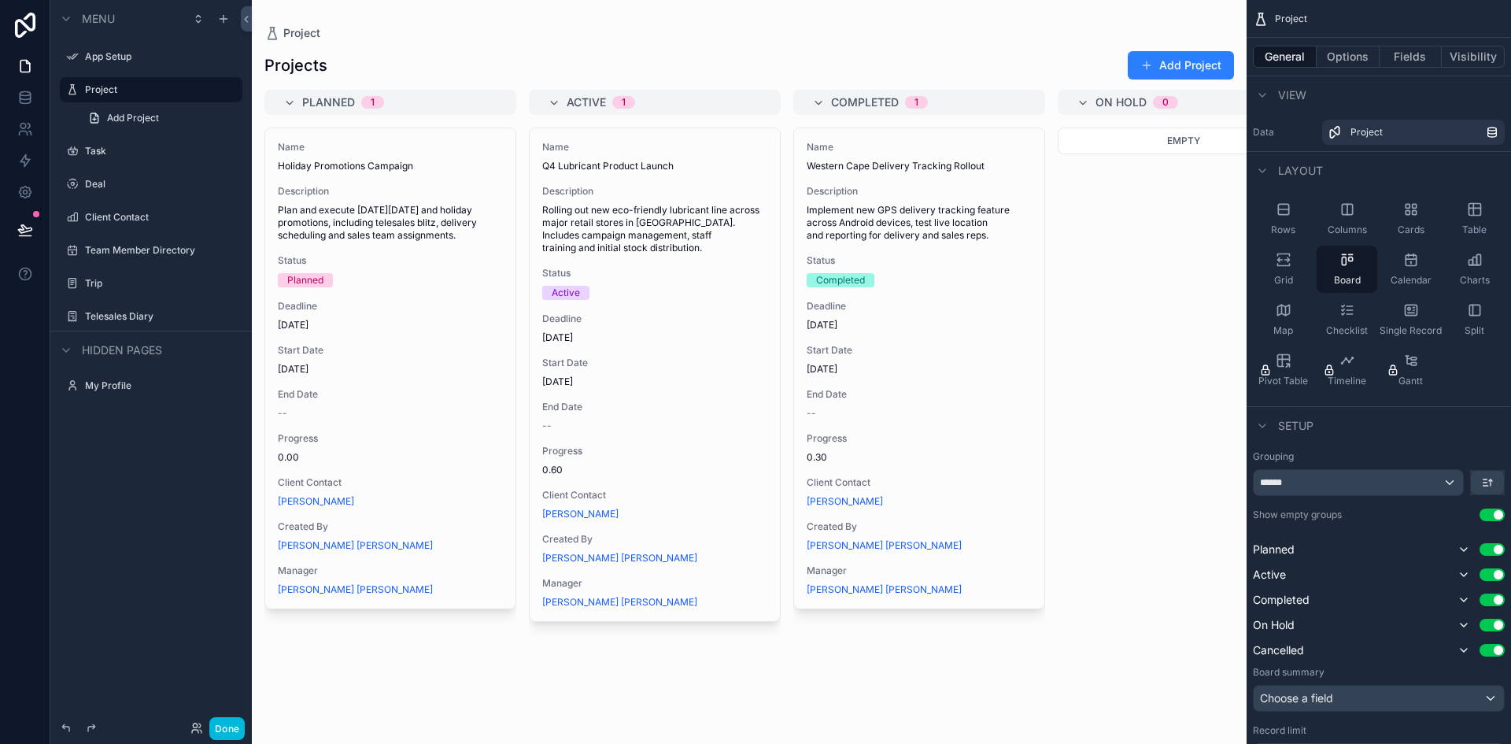
click at [1171, 68] on div "scrollable content" at bounding box center [749, 372] width 995 height 744
click at [160, 213] on label "Client Contact" at bounding box center [159, 217] width 148 height 13
